Goal: Task Accomplishment & Management: Complete application form

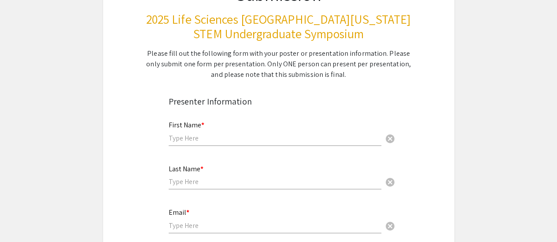
scroll to position [106, 0]
click at [207, 133] on div "First Name * cancel" at bounding box center [275, 129] width 213 height 33
type input "[PERSON_NAME]"
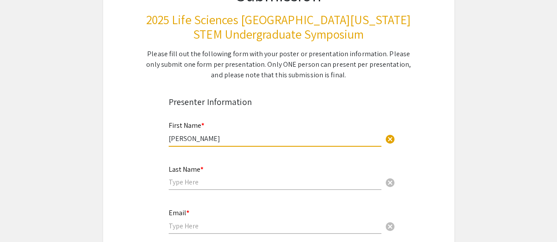
type input "[PERSON_NAME]"
type input "[EMAIL_ADDRESS][DOMAIN_NAME]"
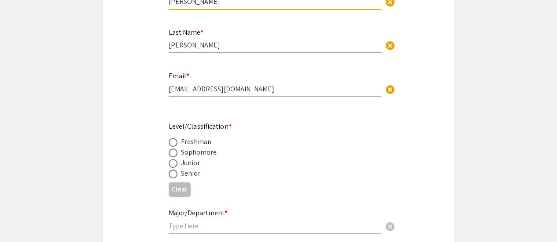
scroll to position [243, 0]
click at [201, 144] on div "Freshman" at bounding box center [196, 141] width 31 height 11
click at [173, 143] on span at bounding box center [173, 142] width 9 height 9
click at [173, 143] on input "radio" at bounding box center [173, 142] width 9 height 9
radio input "true"
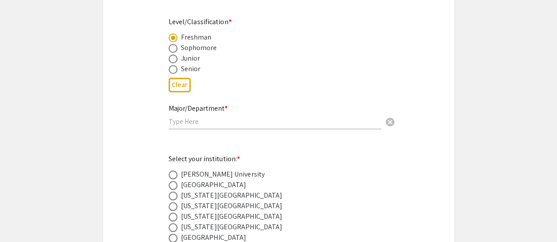
scroll to position [348, 0]
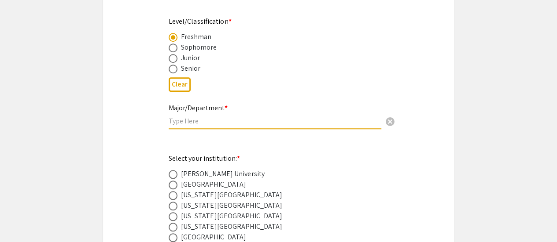
click at [206, 121] on input "text" at bounding box center [275, 121] width 213 height 9
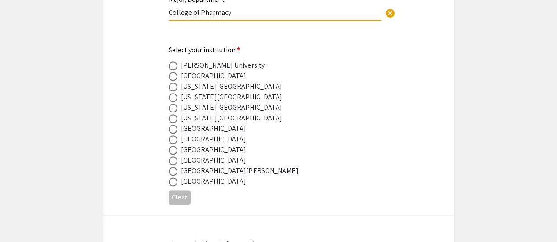
scroll to position [461, 0]
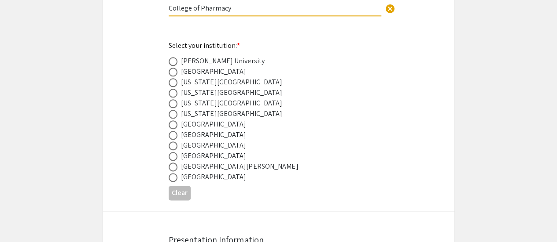
type input "College of Pharmacy"
click at [175, 147] on span at bounding box center [173, 146] width 9 height 9
click at [175, 147] on input "radio" at bounding box center [173, 146] width 9 height 9
radio input "true"
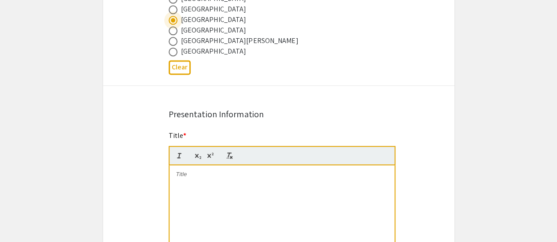
scroll to position [589, 0]
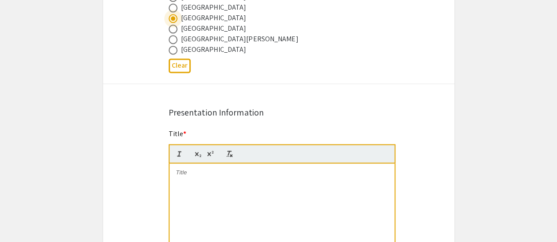
click at [212, 191] on div at bounding box center [281, 230] width 225 height 132
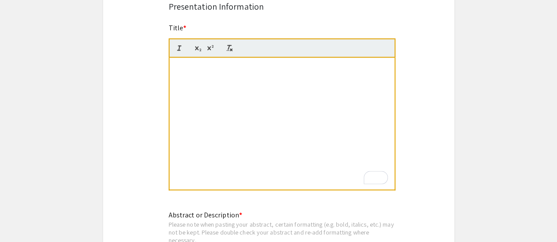
scroll to position [0, 0]
click at [223, 86] on div "Does Anesthesia Increase the Risk of Dementia in the Elderly?" at bounding box center [281, 124] width 225 height 132
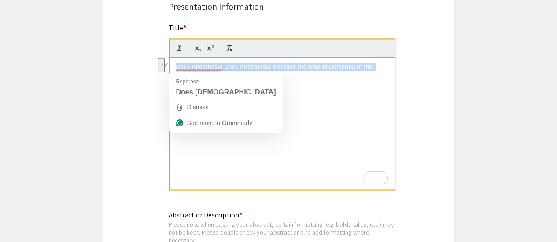
drag, startPoint x: 218, startPoint y: 75, endPoint x: 168, endPoint y: 62, distance: 51.5
click at [169, 62] on div "Does Anesthesia Does Anesthesia Increase the Risk of Dementia in the Elderly?In…" at bounding box center [282, 124] width 227 height 133
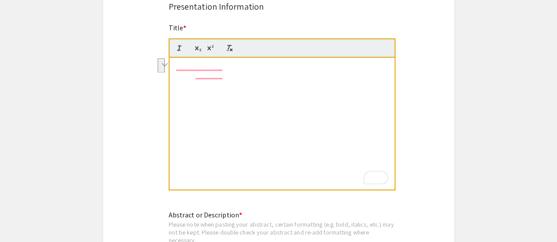
click at [229, 75] on strong "Does Anesthesia Does Anesthesia Increase the Risk of Dementia in the Elderly?In…" at bounding box center [275, 70] width 198 height 15
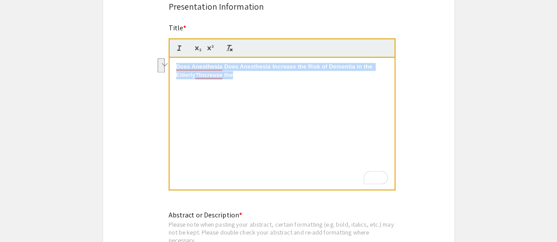
drag, startPoint x: 229, startPoint y: 75, endPoint x: 168, endPoint y: 58, distance: 63.1
click at [169, 59] on div "Does Anesthesia Does Anesthesia Increase the Risk of Dementia in the Elderly?In…" at bounding box center [282, 124] width 227 height 133
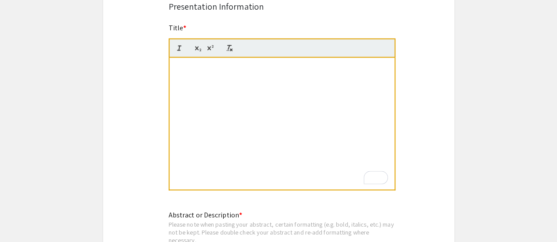
click at [226, 84] on div "Risk of Dementia in the Elderly?" at bounding box center [281, 124] width 225 height 132
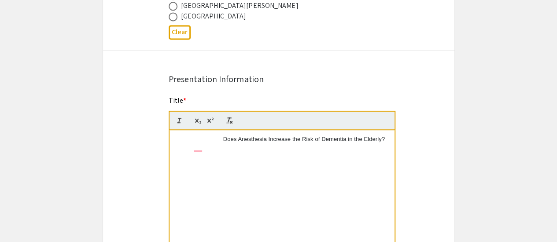
scroll to position [622, 0]
drag, startPoint x: 224, startPoint y: 144, endPoint x: 148, endPoint y: 132, distance: 76.6
click at [148, 132] on div "Symposium Presentation Submission 2025 Life Sciences [GEOGRAPHIC_DATA][US_STATE…" at bounding box center [279, 219] width 352 height 1588
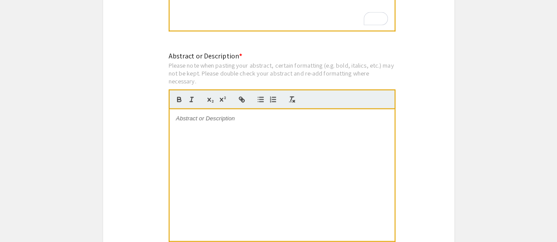
scroll to position [855, 0]
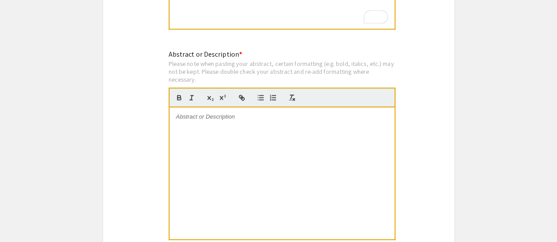
click at [246, 159] on div at bounding box center [281, 174] width 225 height 132
paste div
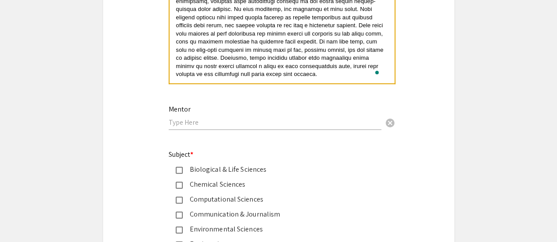
scroll to position [1084, 0]
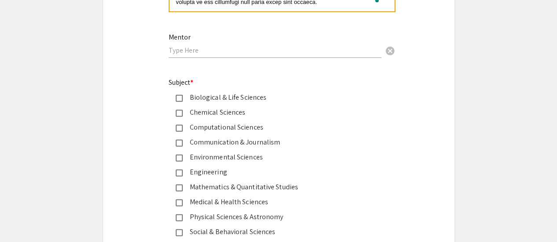
click at [240, 53] on input "text" at bounding box center [275, 50] width 213 height 9
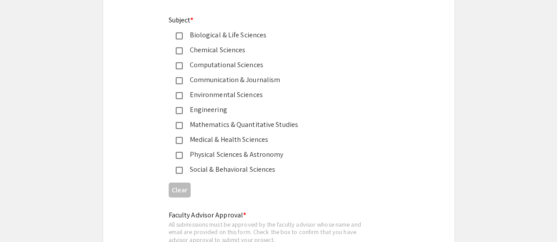
scroll to position [1146, 0]
type input "[PERSON_NAME]"
click at [243, 35] on div "Biological & Life Sciences" at bounding box center [275, 35] width 185 height 11
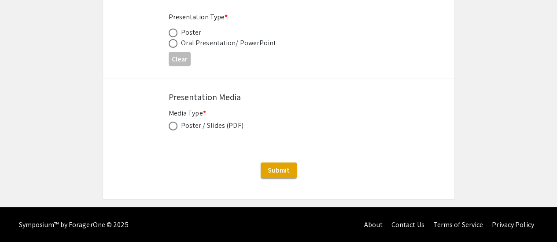
scroll to position [1434, 0]
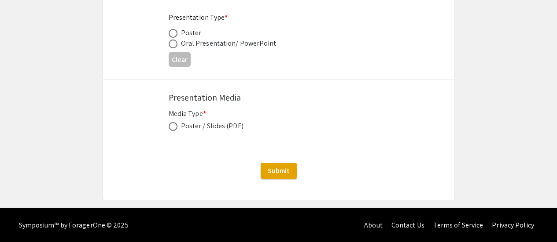
click at [191, 32] on div "Poster" at bounding box center [191, 33] width 21 height 11
click at [173, 33] on span at bounding box center [173, 33] width 9 height 9
click at [173, 33] on input "radio" at bounding box center [173, 33] width 9 height 9
radio input "true"
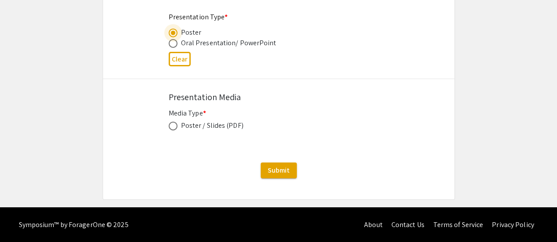
click at [173, 126] on span at bounding box center [173, 126] width 9 height 9
click at [173, 126] on input "radio" at bounding box center [173, 126] width 9 height 9
radio input "true"
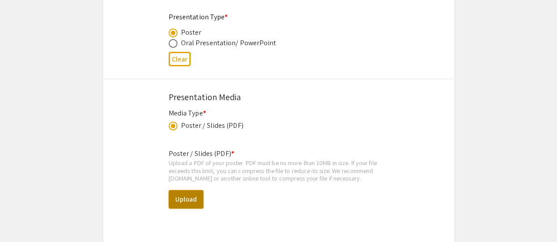
click at [179, 201] on button "Upload" at bounding box center [186, 200] width 35 height 18
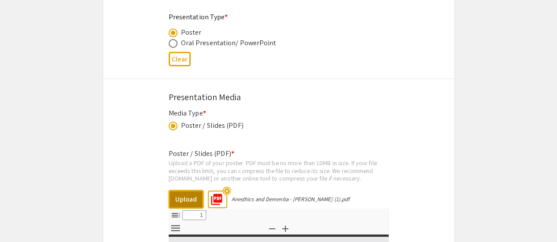
select select "custom"
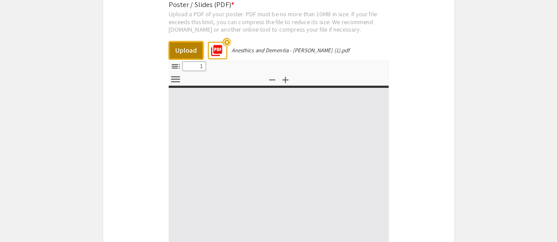
type input "0"
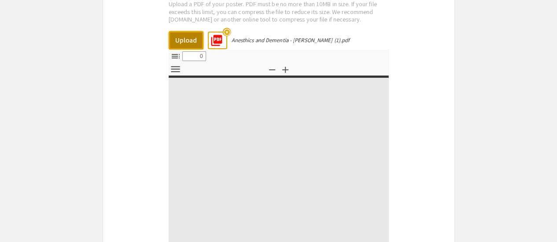
select select "custom"
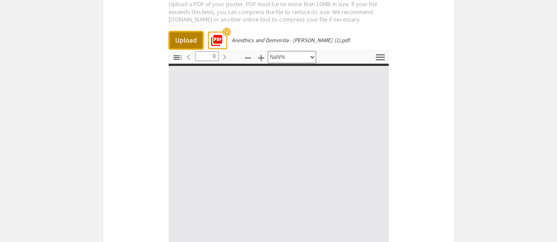
type input "1"
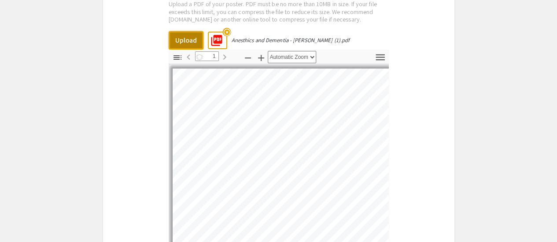
scroll to position [15, 0]
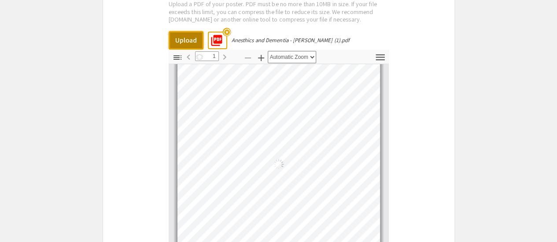
select select "custom"
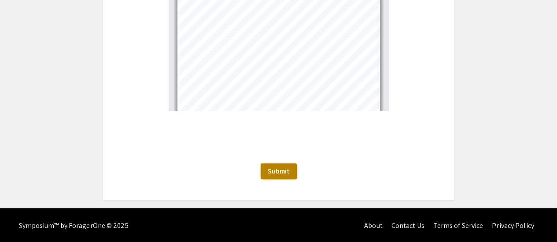
click at [288, 173] on span "Submit" at bounding box center [279, 171] width 22 height 9
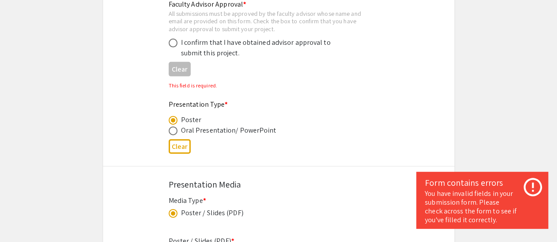
scroll to position [1317, 0]
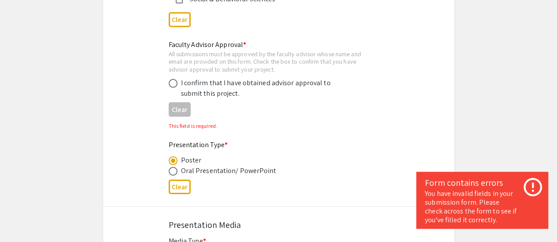
click at [210, 86] on div "I confirm that I have obtained advisor approval to submit this project." at bounding box center [258, 88] width 154 height 21
click at [174, 84] on span at bounding box center [173, 83] width 9 height 9
click at [174, 84] on input "radio" at bounding box center [173, 83] width 9 height 9
radio input "true"
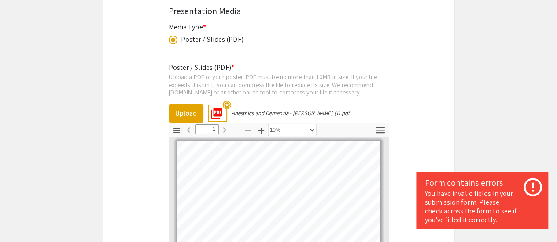
scroll to position [1753, 0]
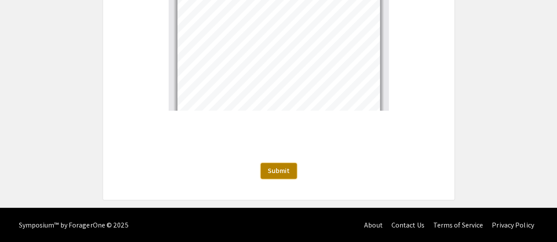
click at [270, 172] on span "Submit" at bounding box center [279, 170] width 22 height 9
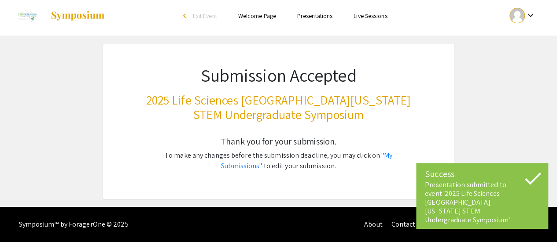
scroll to position [4, 0]
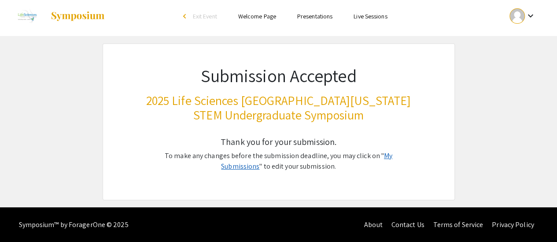
click at [387, 156] on link "My Submissions" at bounding box center [306, 161] width 171 height 20
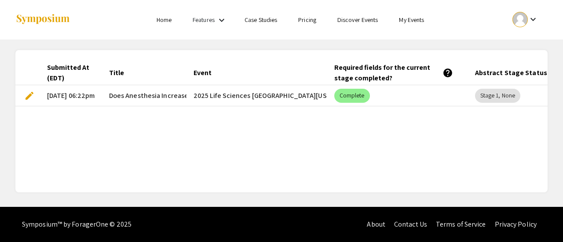
click at [27, 98] on span "edit" at bounding box center [29, 96] width 11 height 11
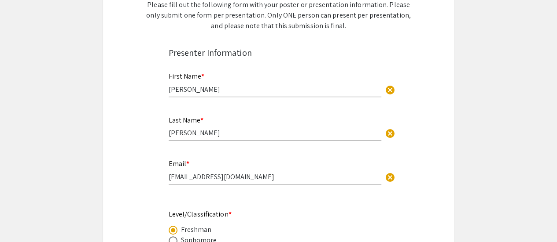
select select "custom"
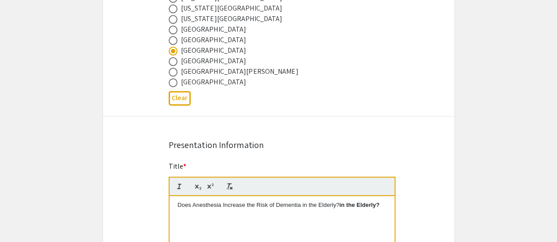
type input "0"
select select "custom"
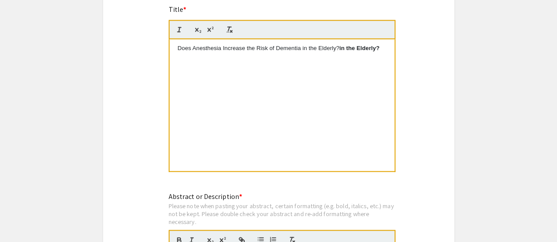
scroll to position [713, 0]
type input "1"
select select "auto"
drag, startPoint x: 378, startPoint y: 54, endPoint x: 338, endPoint y: 48, distance: 40.8
click at [338, 49] on div "Does Anesthesia Increase the Risk of Dementia in the Elderly? in the Elderly?" at bounding box center [281, 106] width 225 height 132
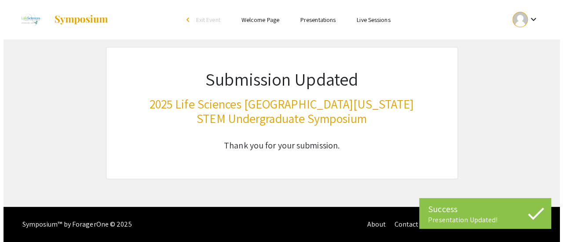
scroll to position [0, 0]
